Goal: Task Accomplishment & Management: Manage account settings

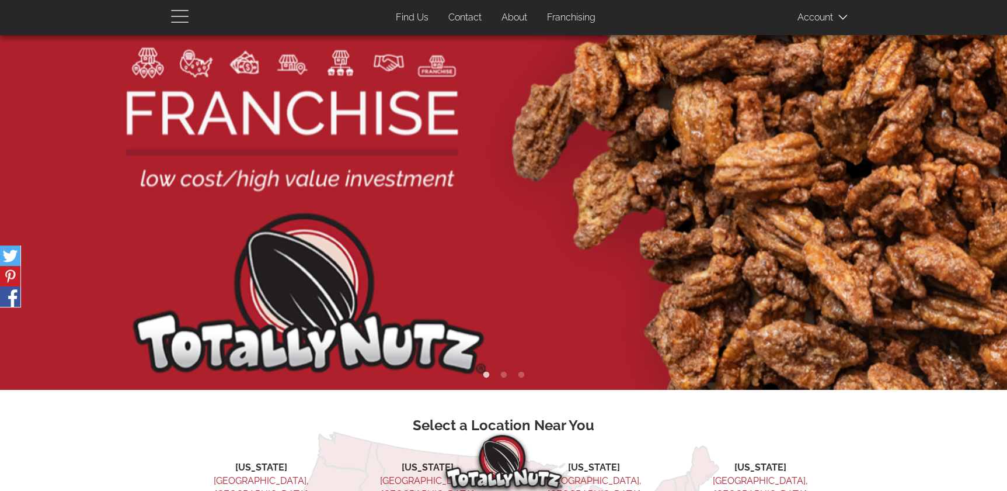
click at [190, 13] on span "button" at bounding box center [182, 16] width 23 height 14
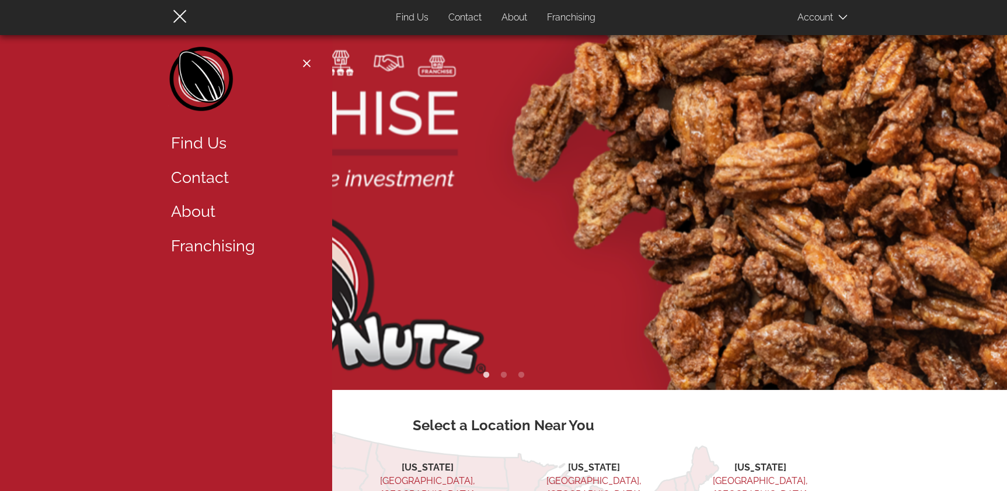
click at [841, 20] on icon at bounding box center [843, 17] width 9 height 9
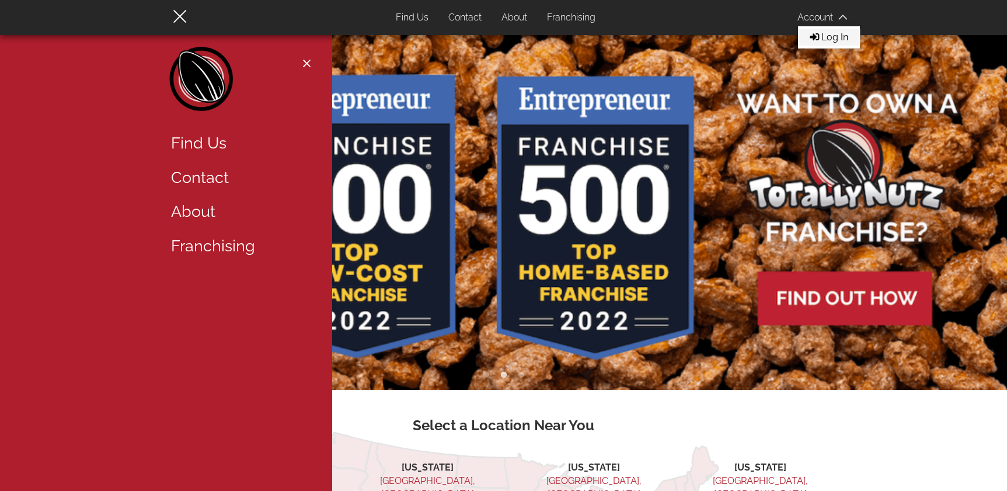
click at [839, 34] on span "Log In" at bounding box center [835, 37] width 27 height 11
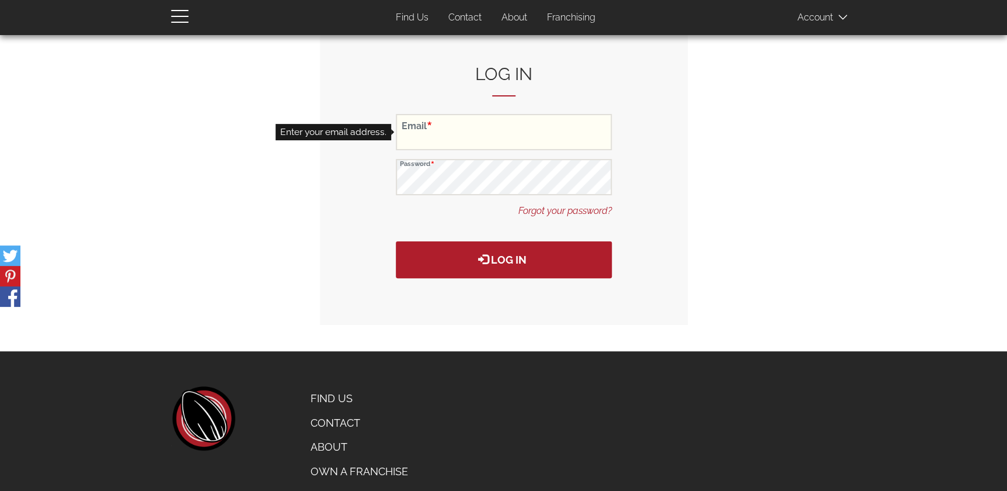
click at [472, 141] on input "Email" at bounding box center [504, 132] width 216 height 36
click at [468, 134] on input "Email" at bounding box center [504, 132] width 216 height 36
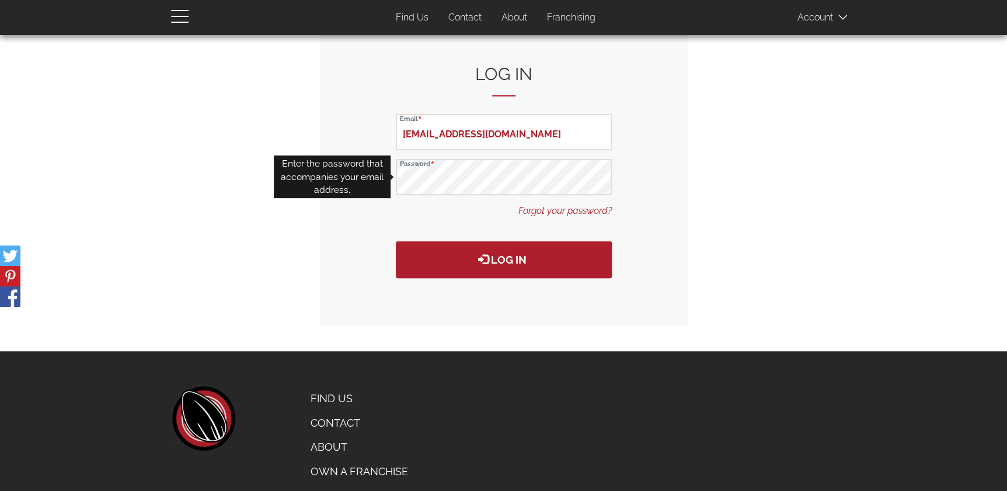
type input "meshashaw5@gmail.com"
click at [396, 241] on button "Log in" at bounding box center [504, 259] width 216 height 37
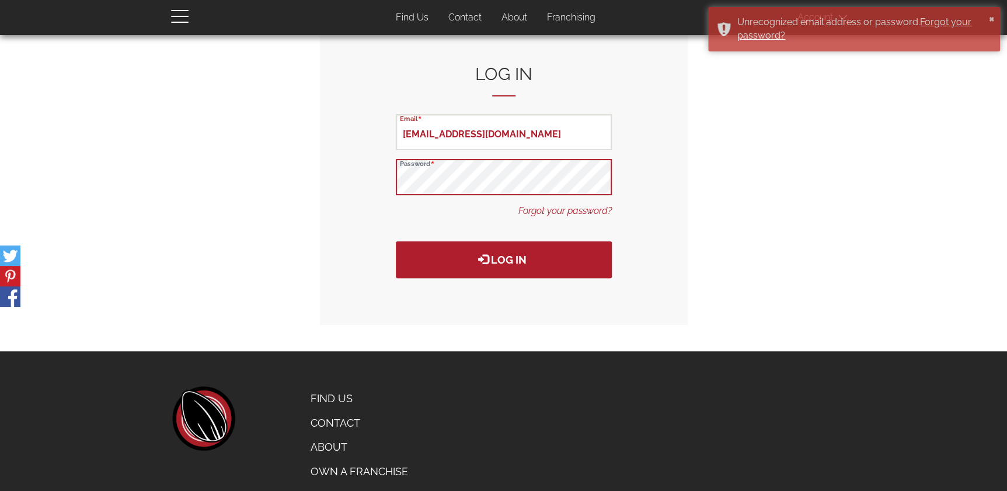
click at [396, 241] on button "Log in" at bounding box center [504, 259] width 216 height 37
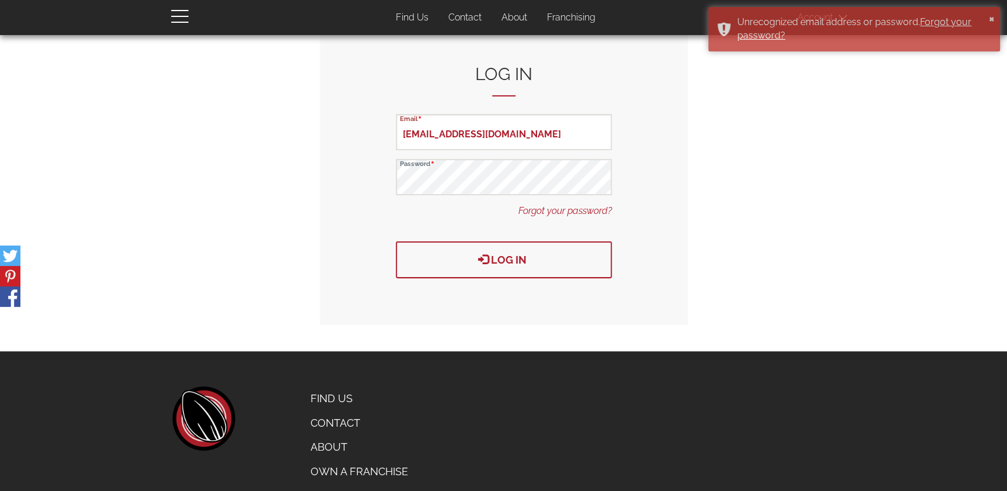
click at [512, 251] on button "Log in" at bounding box center [504, 259] width 216 height 37
click at [496, 252] on button "Log in" at bounding box center [504, 259] width 216 height 37
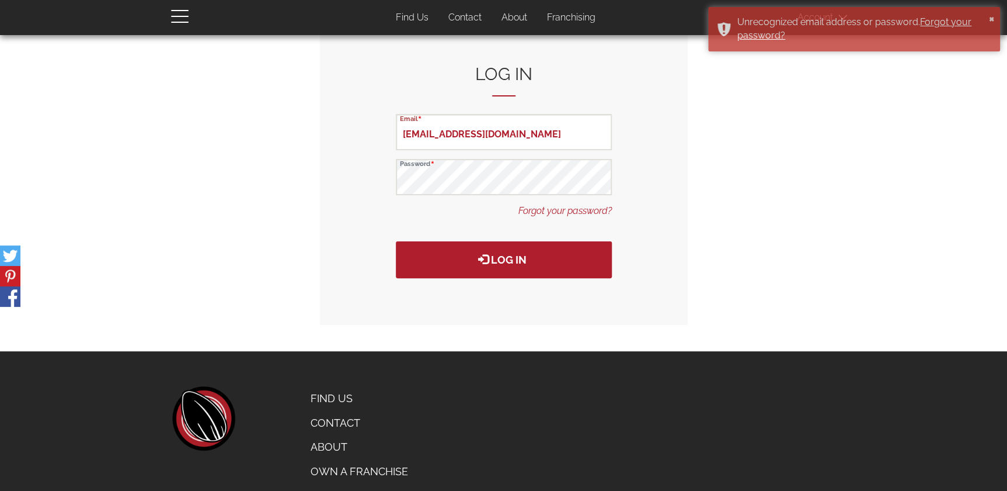
click at [530, 215] on link "Forgot your password?" at bounding box center [565, 210] width 93 height 13
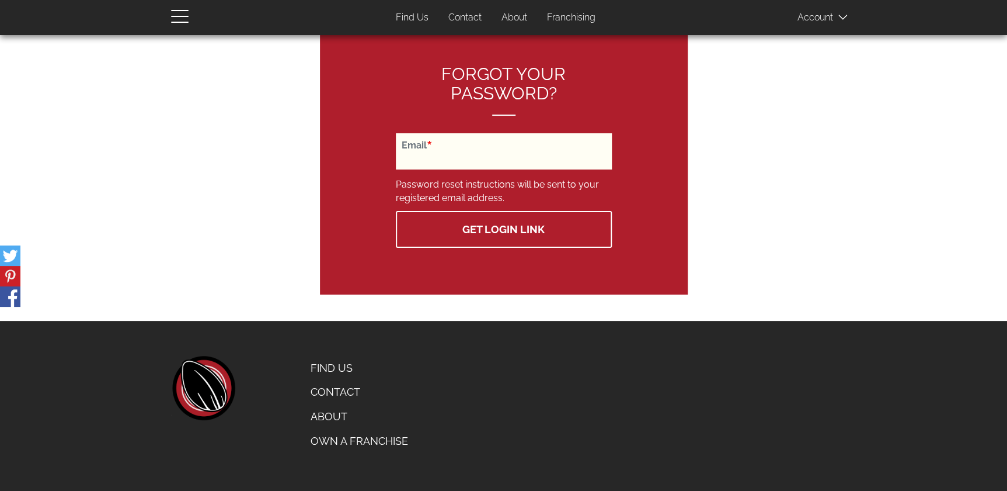
click at [499, 145] on input "Email" at bounding box center [504, 151] width 216 height 36
type input "meshashaw5"
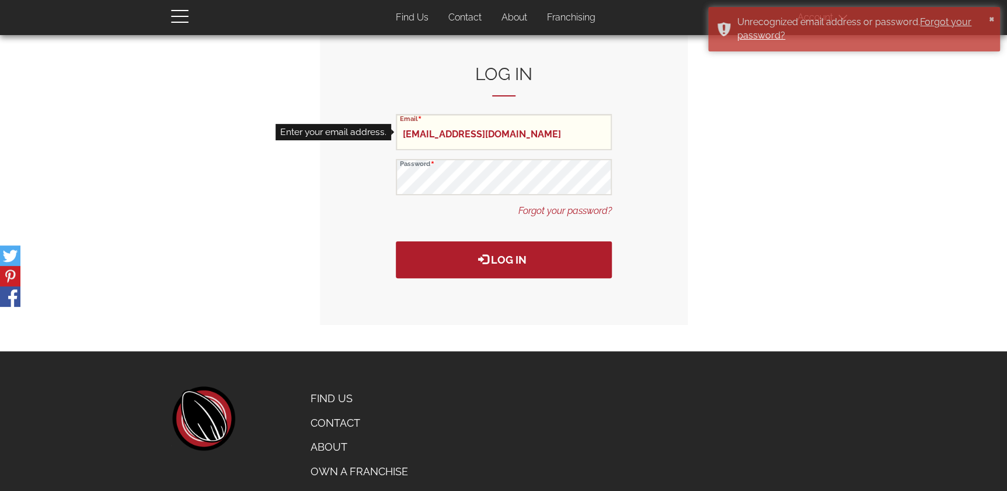
click at [433, 134] on input "[EMAIL_ADDRESS][DOMAIN_NAME]" at bounding box center [504, 132] width 216 height 36
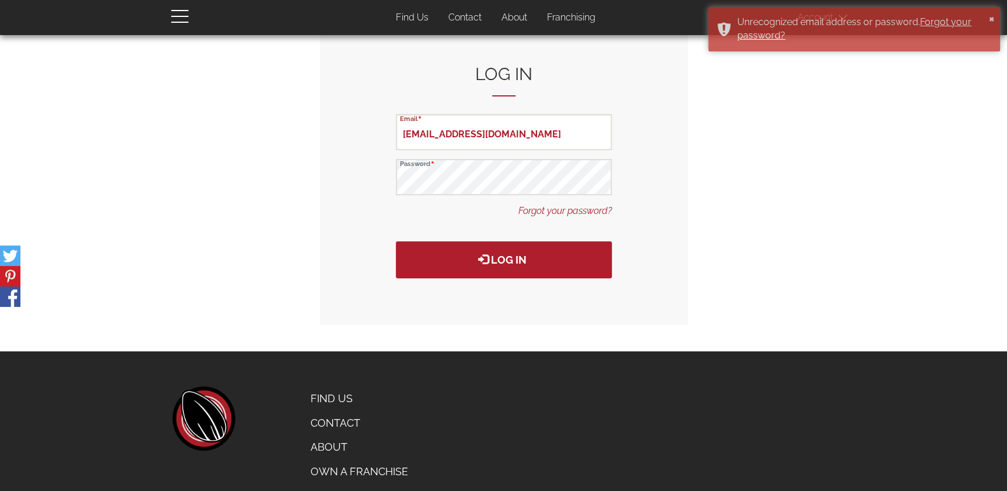
click at [564, 208] on link "Forgot your password?" at bounding box center [565, 210] width 93 height 13
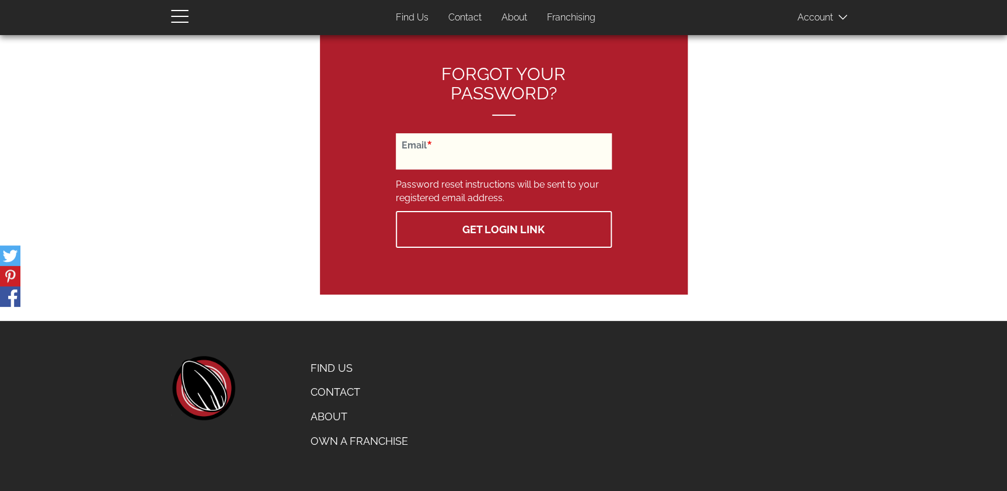
click at [466, 152] on input "Email" at bounding box center [504, 151] width 216 height 36
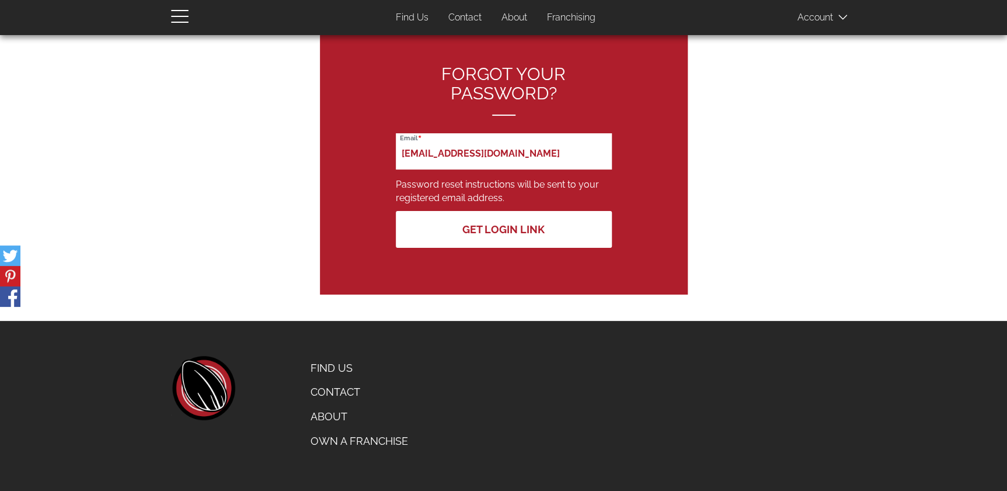
type input "meshashaw5@gmail.com"
click at [506, 233] on button "Get Login Link" at bounding box center [504, 229] width 216 height 37
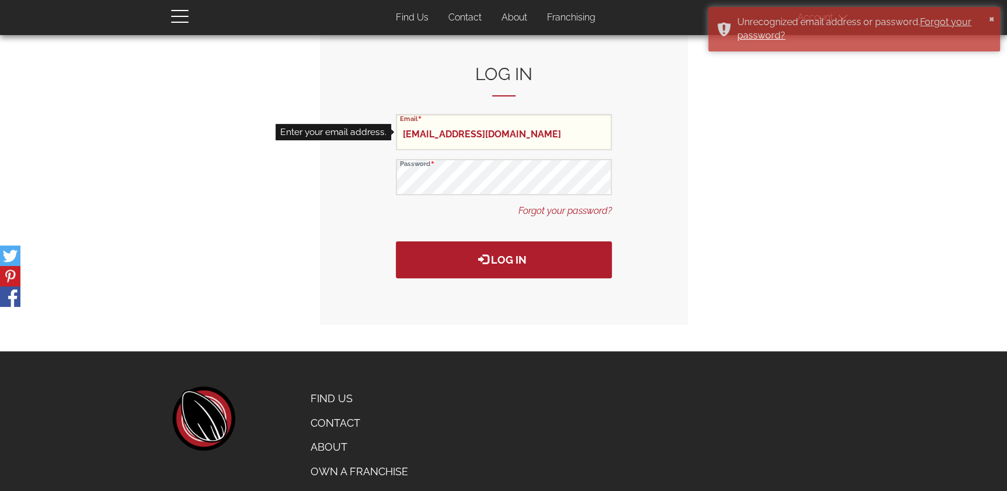
click at [531, 130] on input "[EMAIL_ADDRESS][DOMAIN_NAME]" at bounding box center [504, 132] width 216 height 36
click at [531, 130] on input "meshashaw5@gmail.com" at bounding box center [504, 132] width 216 height 36
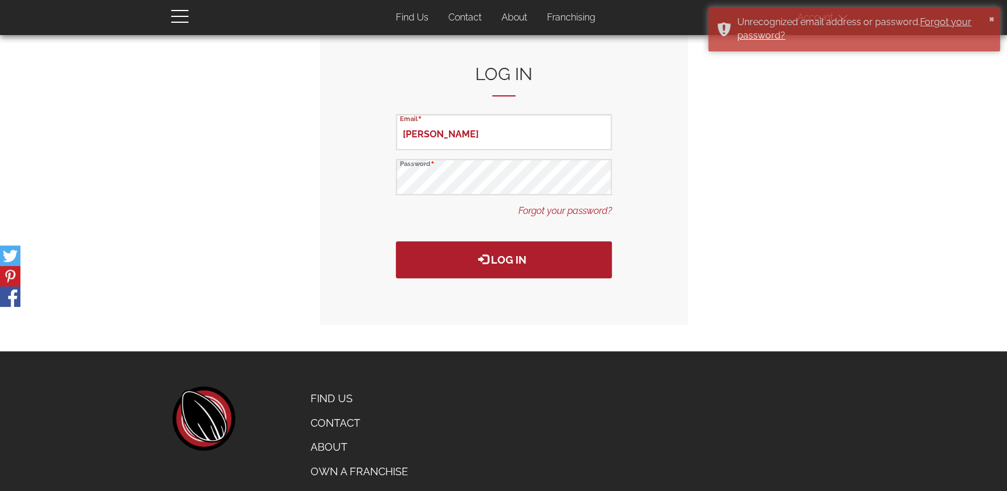
type input "shaw"
click at [501, 13] on link "About" at bounding box center [514, 17] width 43 height 23
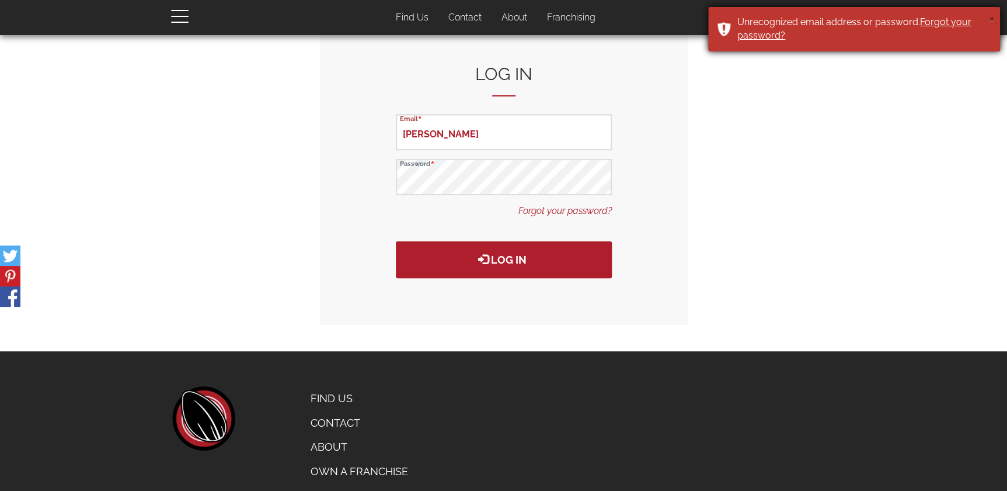
click at [994, 17] on button "×" at bounding box center [992, 18] width 6 height 12
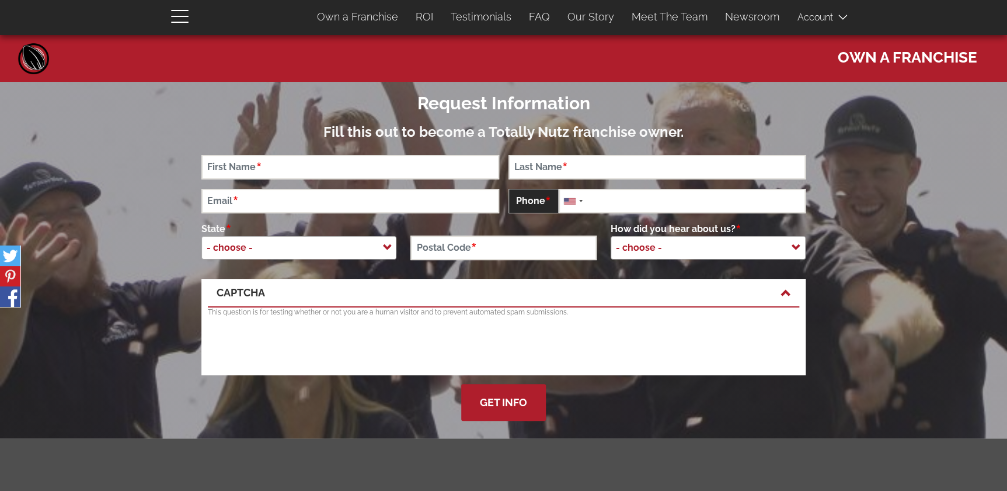
click at [812, 19] on span at bounding box center [827, 16] width 58 height 23
click at [171, 20] on span "button" at bounding box center [182, 16] width 23 height 14
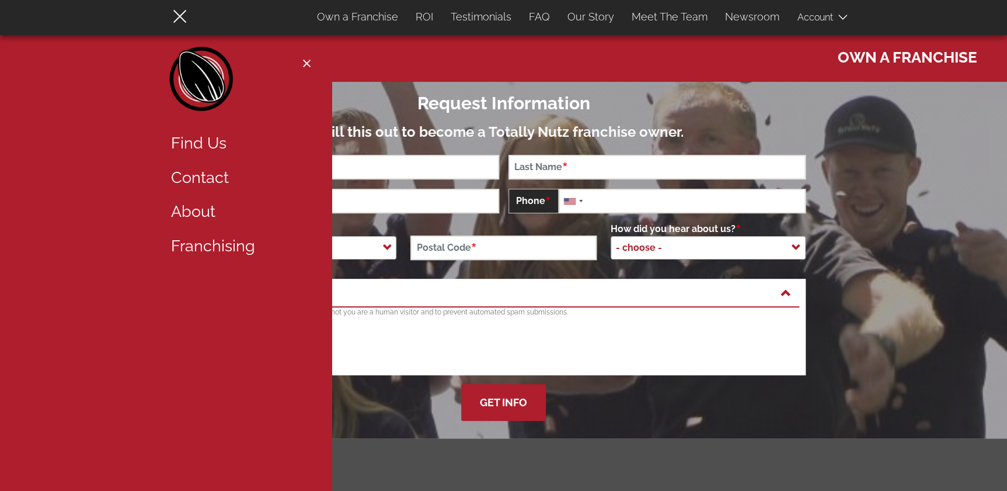
click at [210, 134] on link "Find Us" at bounding box center [238, 143] width 152 height 34
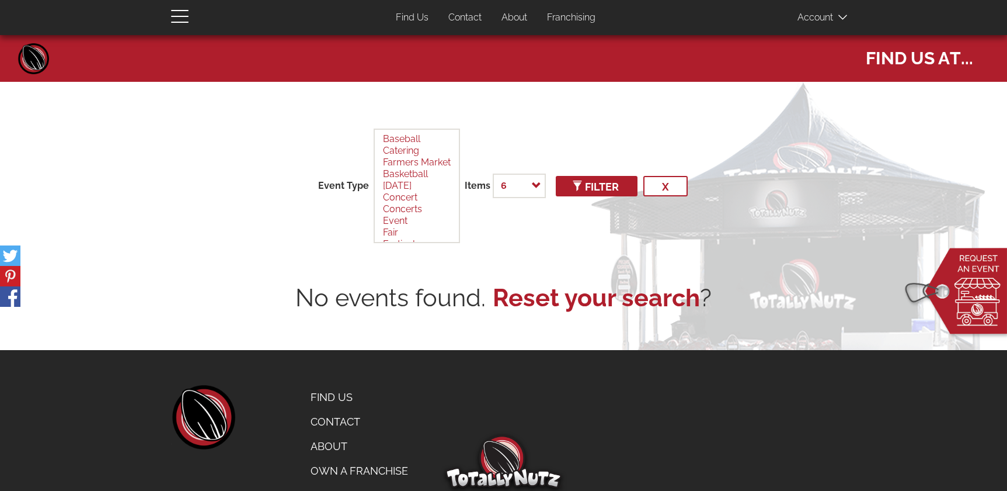
select select
